Goal: Find specific page/section: Find specific page/section

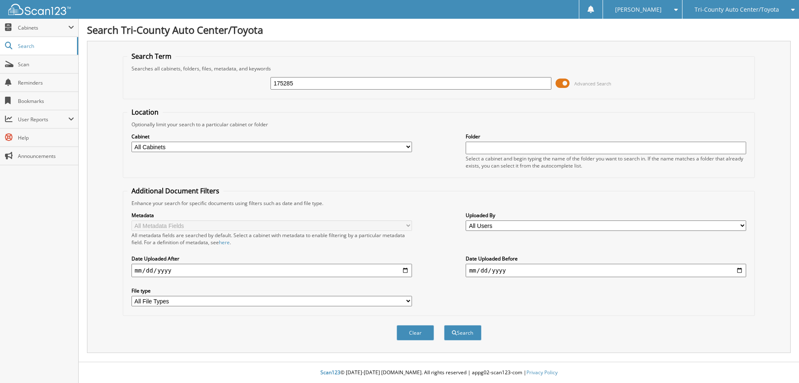
type input "175285"
click at [444, 325] on button "Search" at bounding box center [462, 332] width 37 height 15
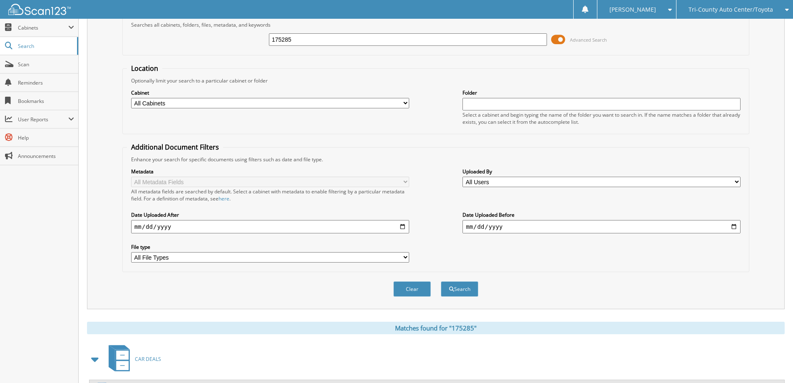
scroll to position [83, 0]
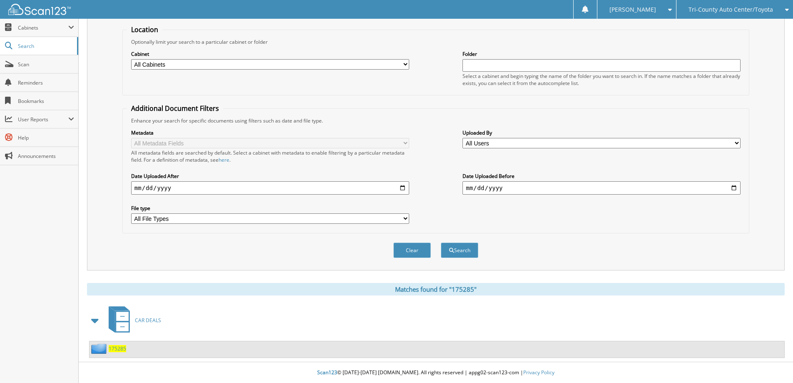
click at [121, 350] on span "175285" at bounding box center [117, 348] width 17 height 7
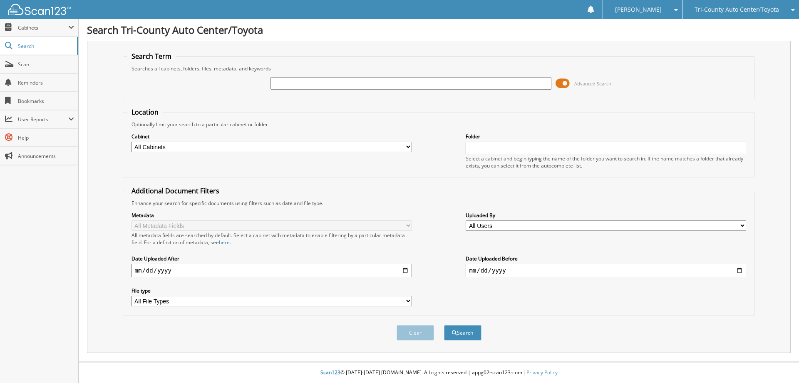
click at [288, 77] on input "text" at bounding box center [411, 83] width 281 height 12
type input "175285"
click at [444, 325] on button "Search" at bounding box center [462, 332] width 37 height 15
